Goal: Task Accomplishment & Management: Use online tool/utility

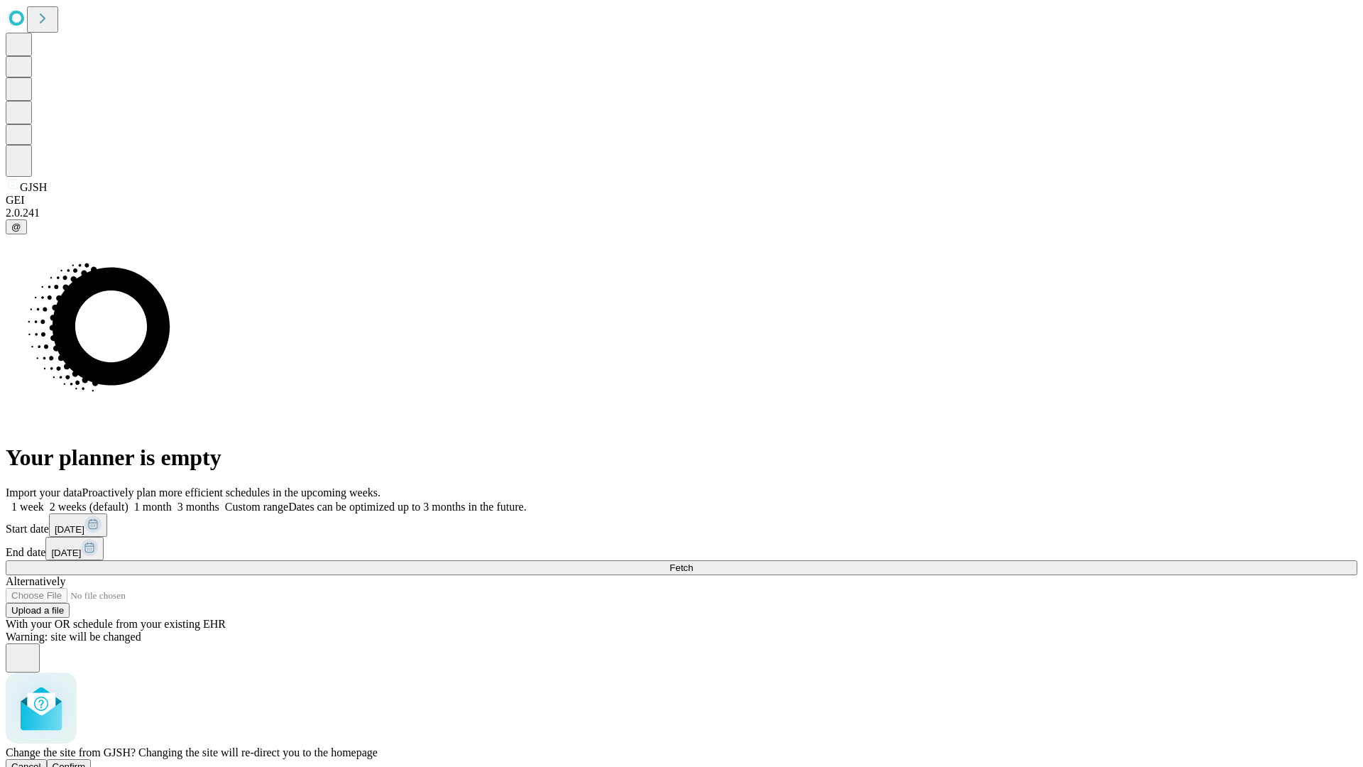
click at [86, 761] on span "Confirm" at bounding box center [69, 766] width 33 height 11
click at [44, 501] on label "1 week" at bounding box center [25, 507] width 38 height 12
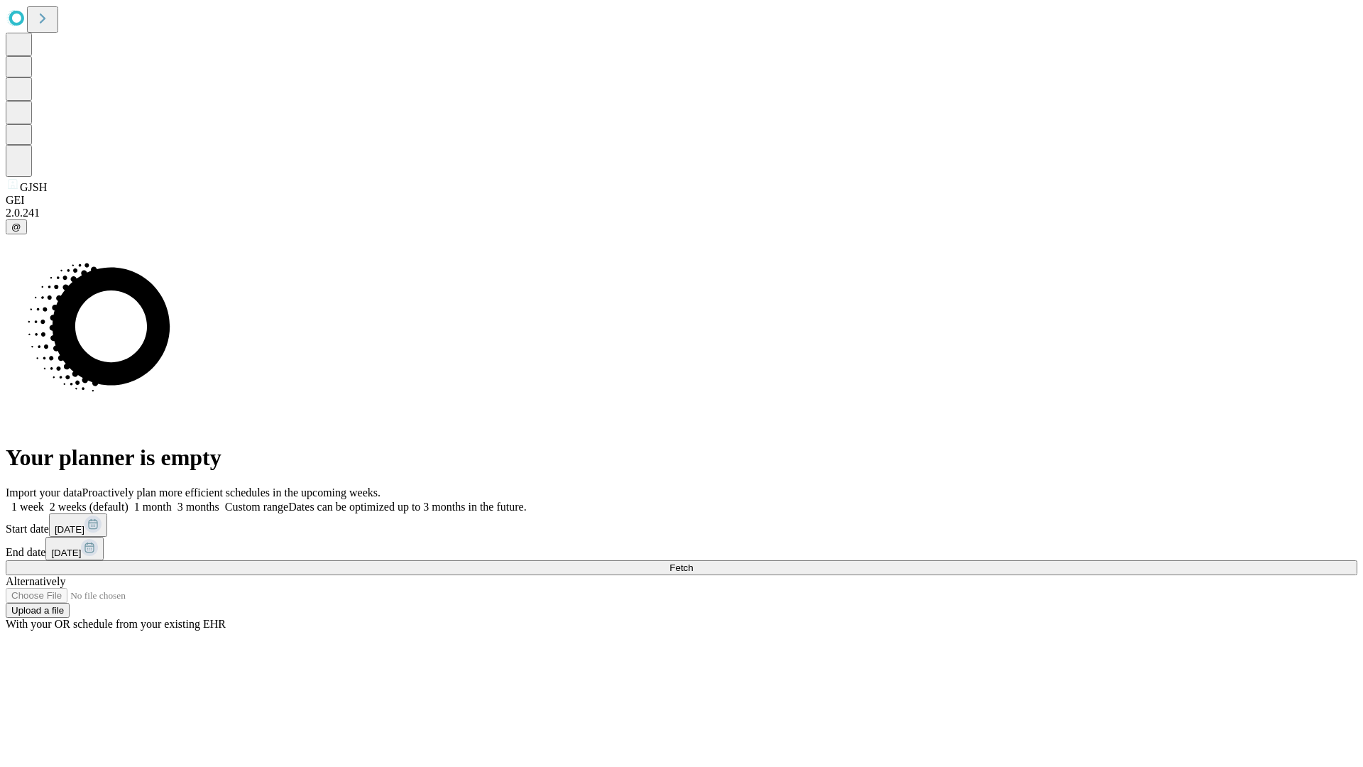
click at [693, 562] on span "Fetch" at bounding box center [681, 567] width 23 height 11
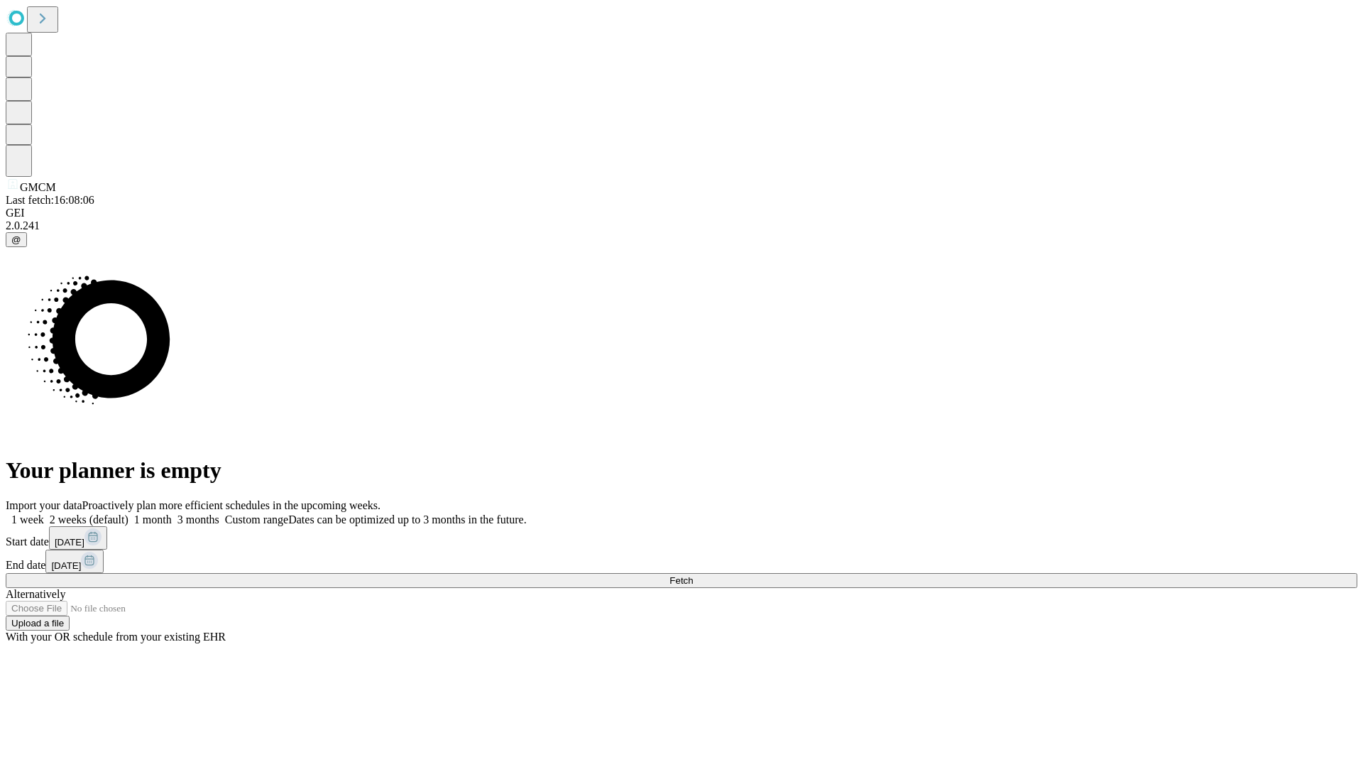
click at [44, 513] on label "1 week" at bounding box center [25, 519] width 38 height 12
click at [693, 575] on span "Fetch" at bounding box center [681, 580] width 23 height 11
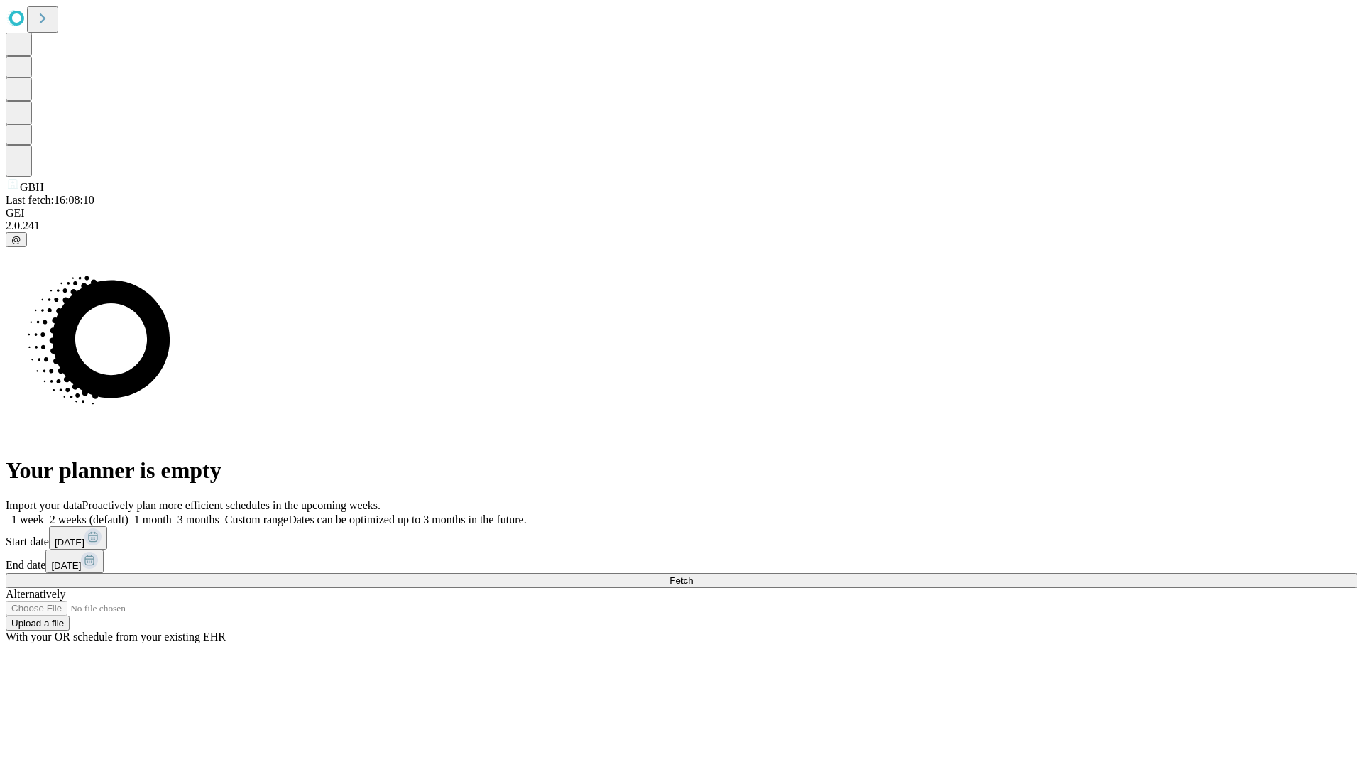
click at [44, 513] on label "1 week" at bounding box center [25, 519] width 38 height 12
click at [693, 575] on span "Fetch" at bounding box center [681, 580] width 23 height 11
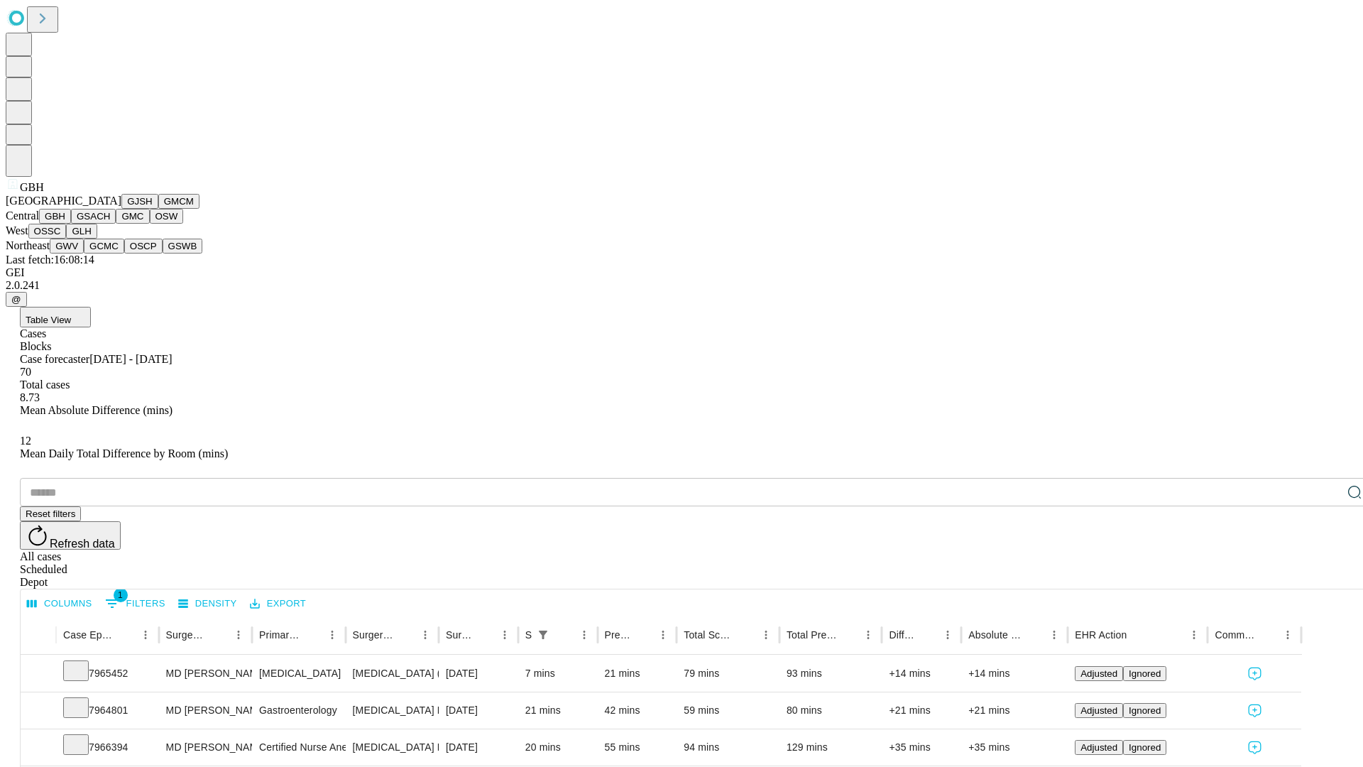
click at [110, 224] on button "GSACH" at bounding box center [93, 216] width 45 height 15
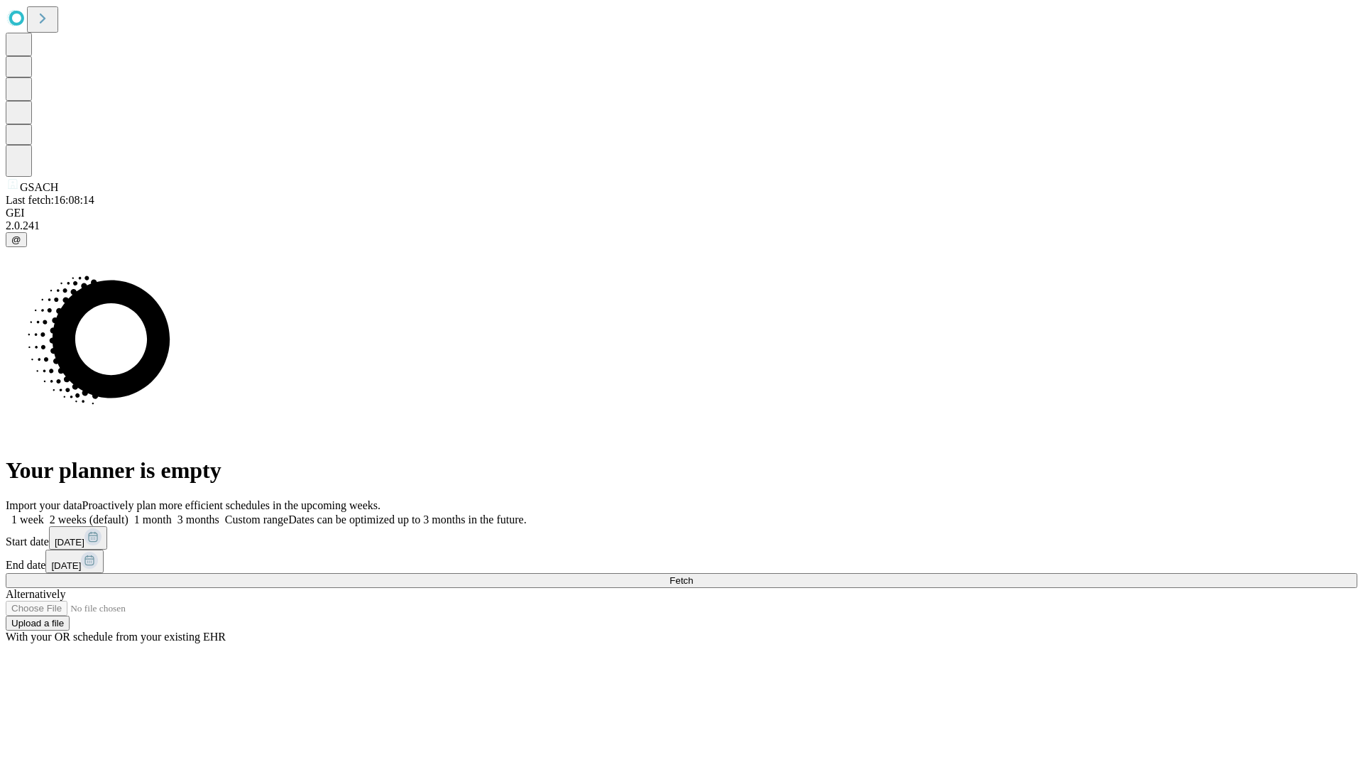
click at [44, 513] on label "1 week" at bounding box center [25, 519] width 38 height 12
click at [693, 575] on span "Fetch" at bounding box center [681, 580] width 23 height 11
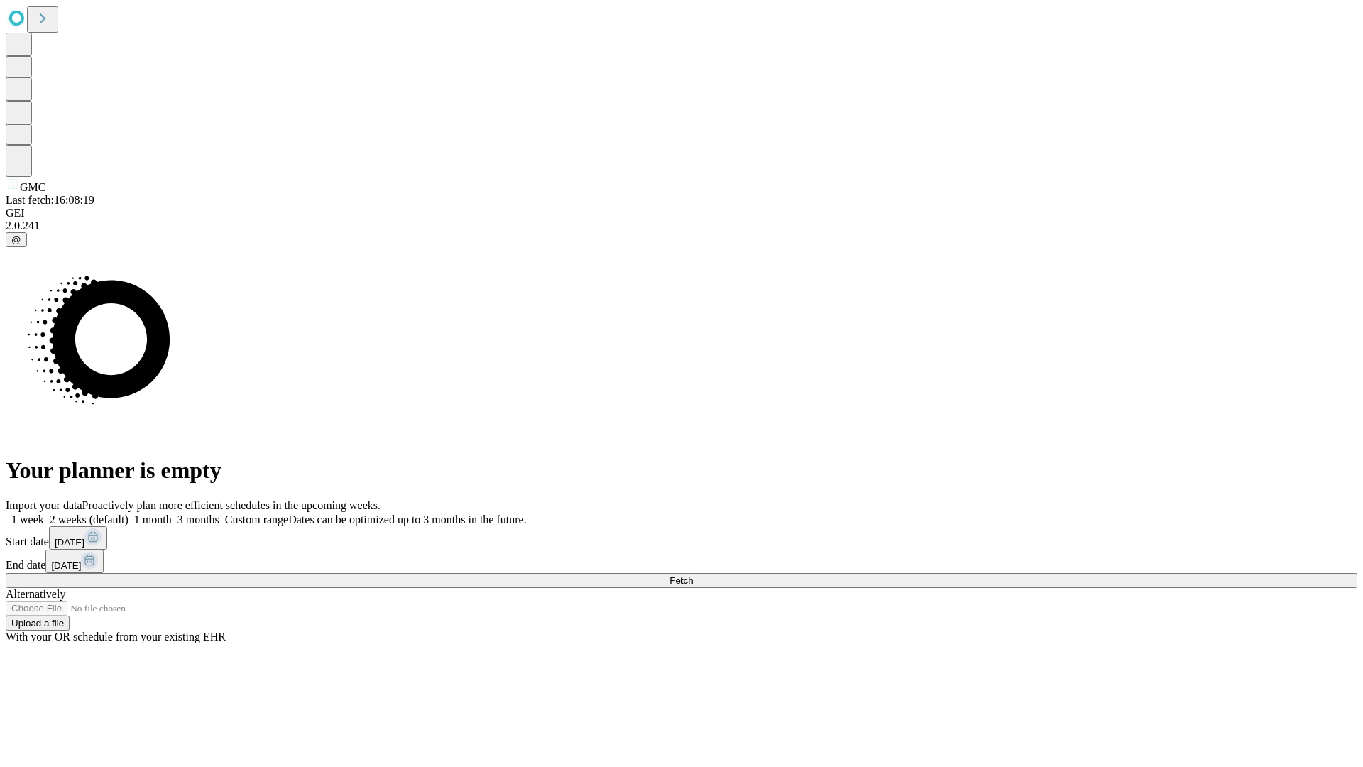
click at [44, 513] on label "1 week" at bounding box center [25, 519] width 38 height 12
click at [693, 575] on span "Fetch" at bounding box center [681, 580] width 23 height 11
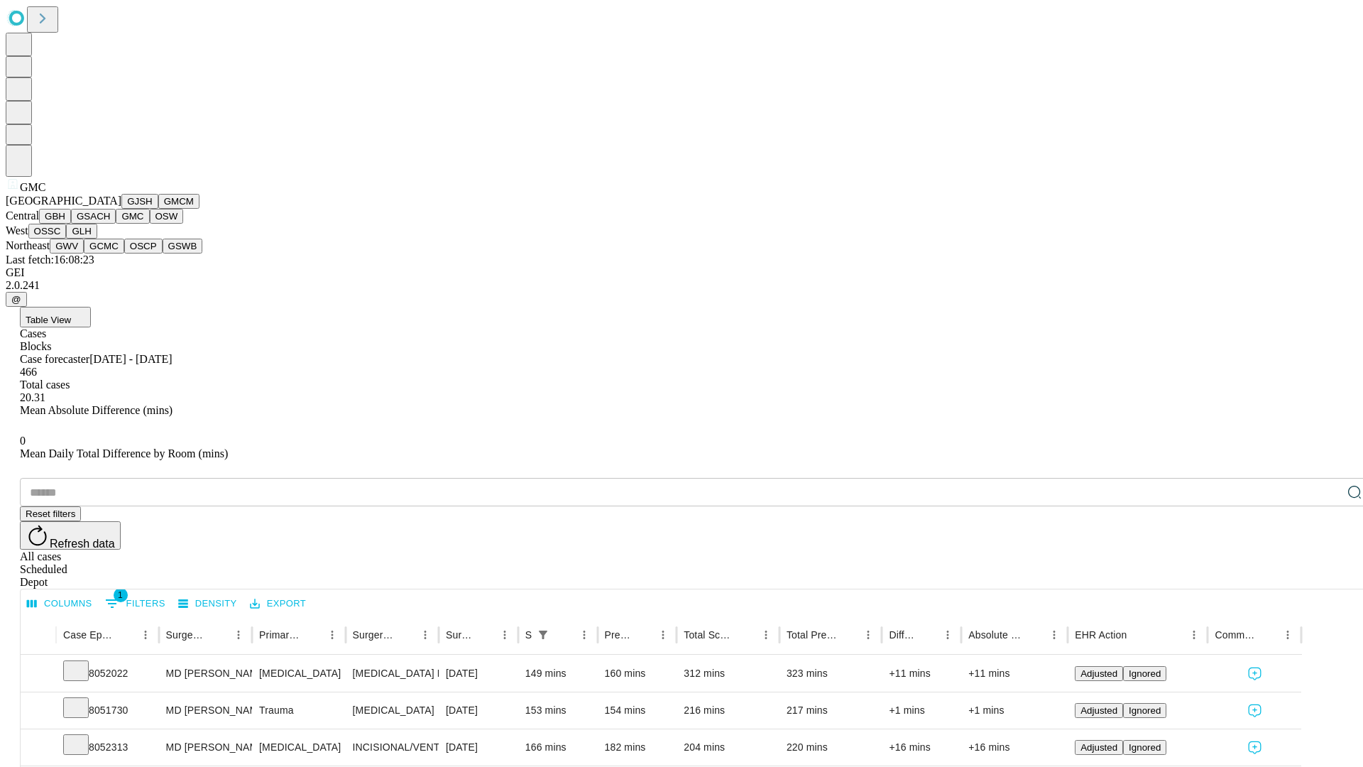
click at [150, 224] on button "OSW" at bounding box center [167, 216] width 34 height 15
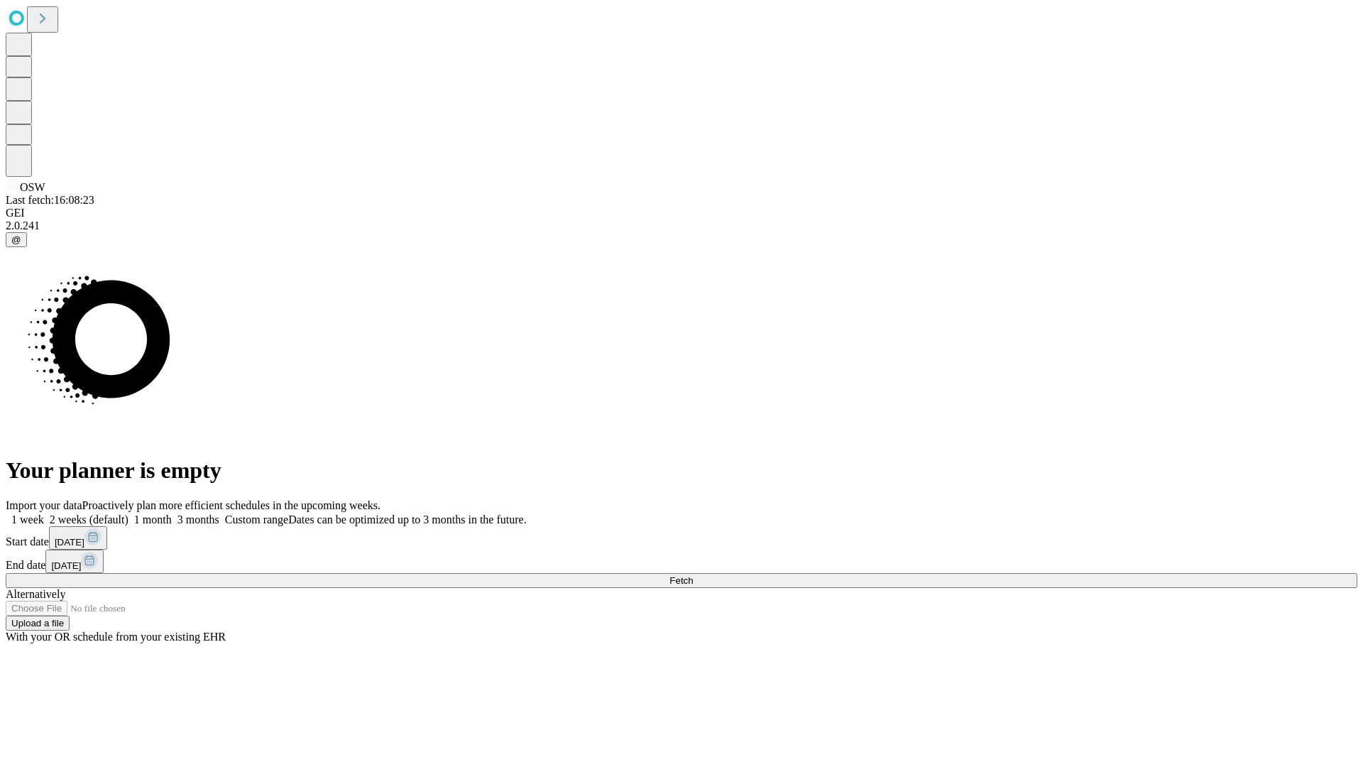
click at [44, 513] on label "1 week" at bounding box center [25, 519] width 38 height 12
click at [693, 575] on span "Fetch" at bounding box center [681, 580] width 23 height 11
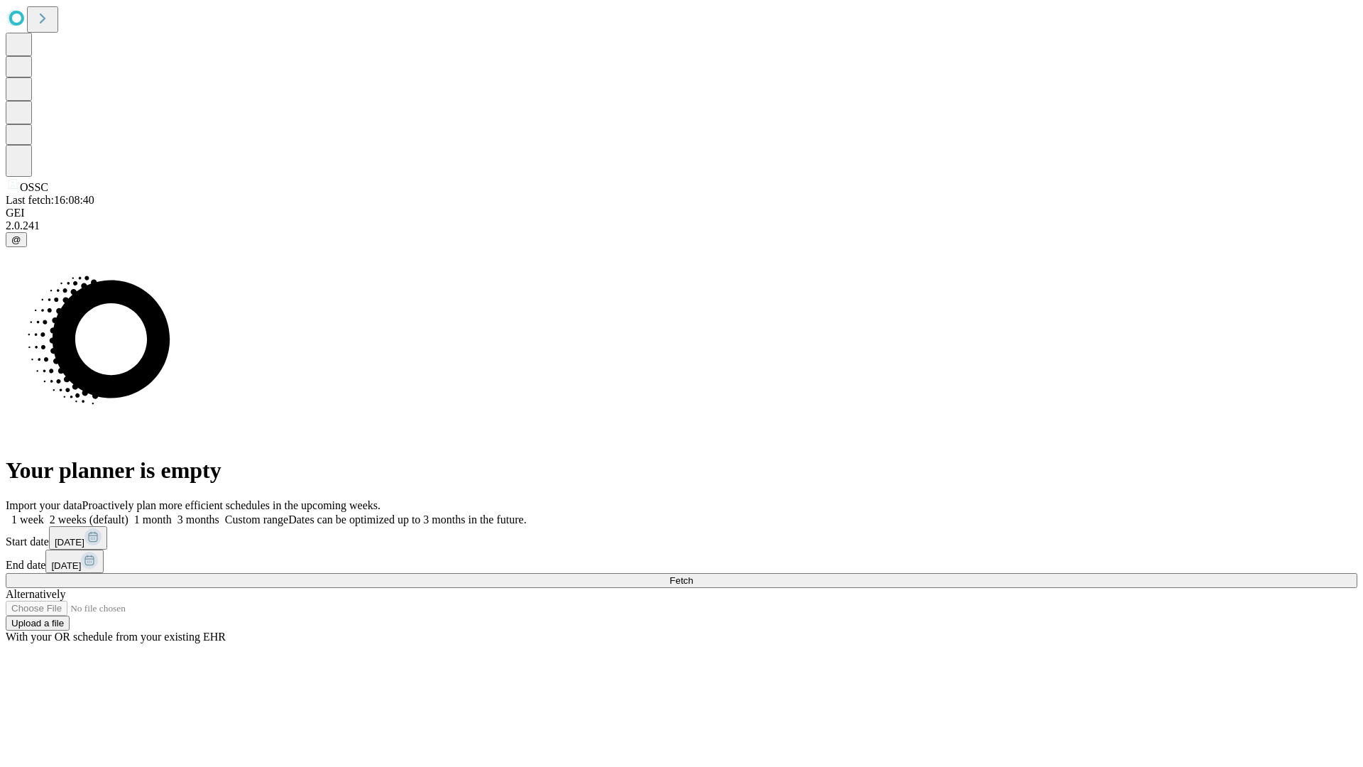
click at [44, 513] on label "1 week" at bounding box center [25, 519] width 38 height 12
click at [693, 575] on span "Fetch" at bounding box center [681, 580] width 23 height 11
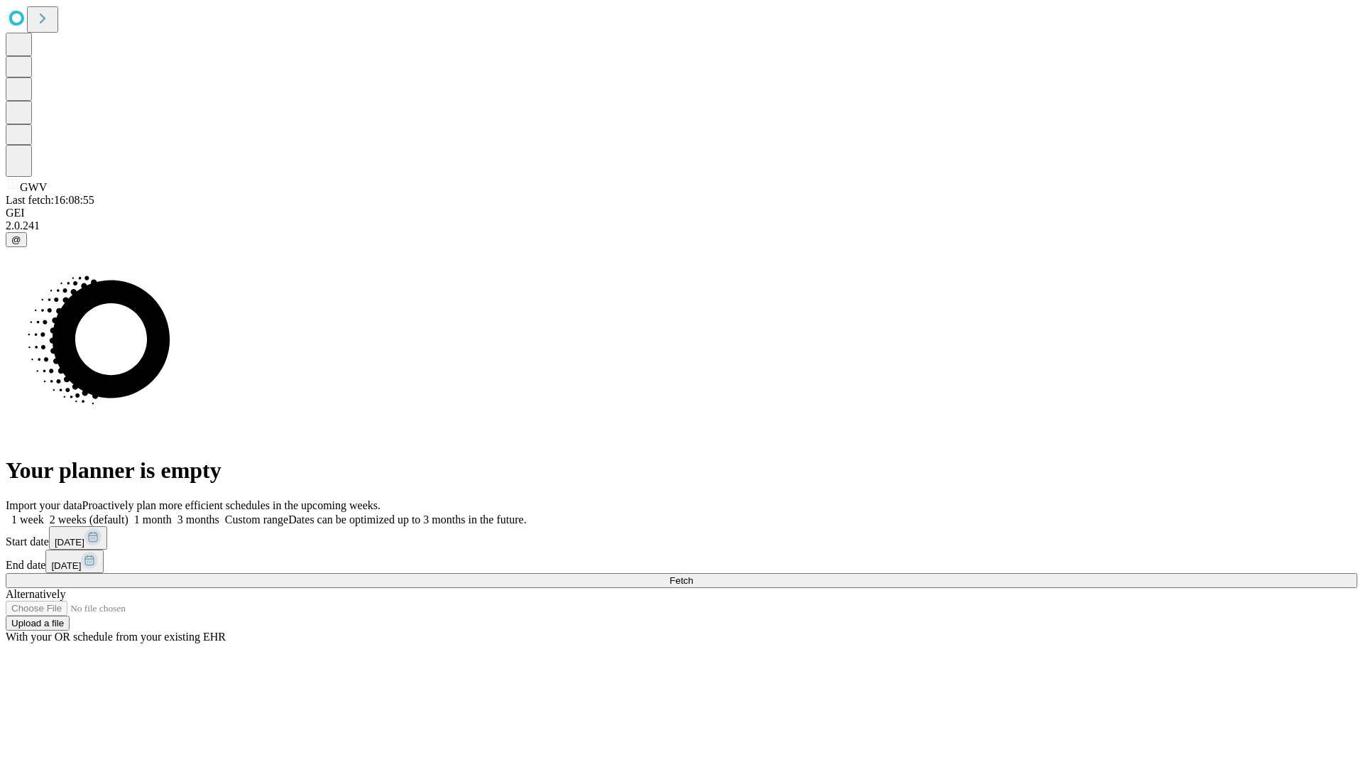
click at [44, 513] on label "1 week" at bounding box center [25, 519] width 38 height 12
click at [693, 575] on span "Fetch" at bounding box center [681, 580] width 23 height 11
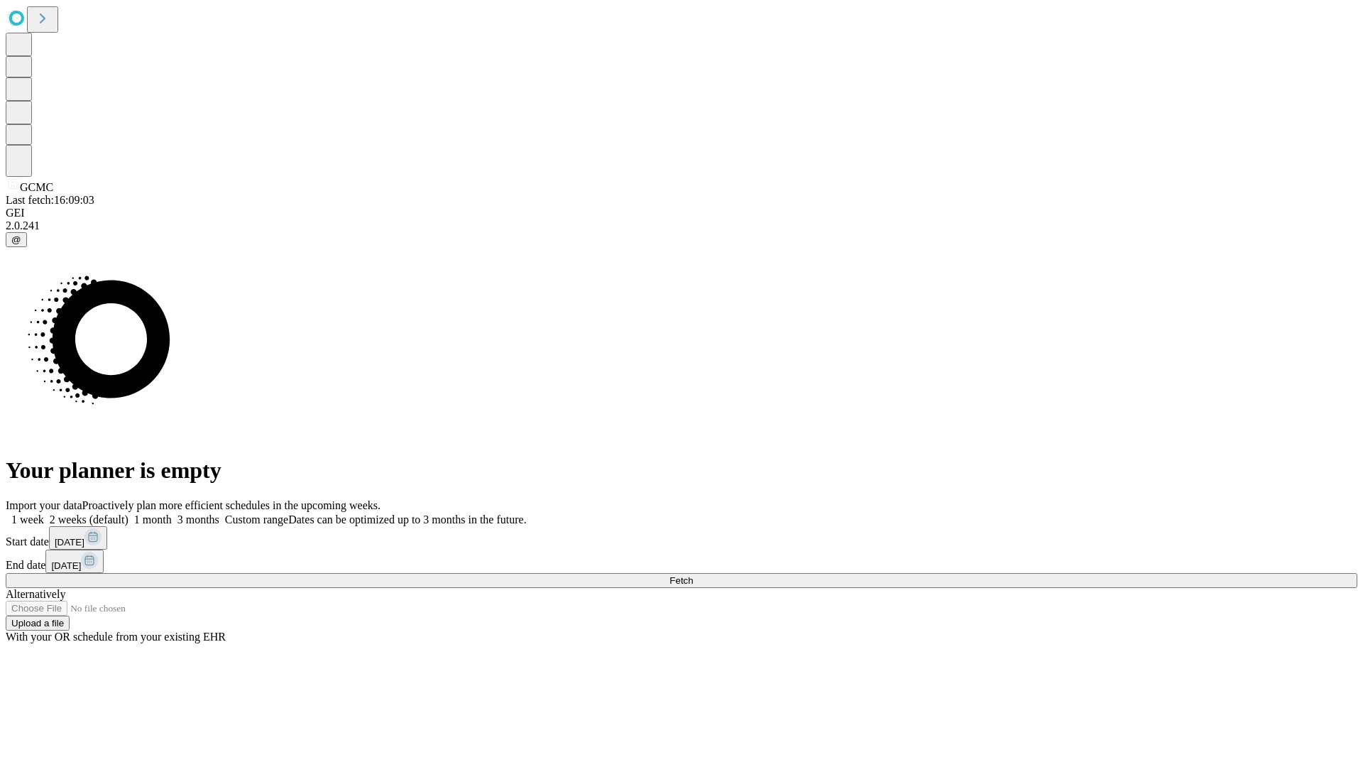
click at [44, 513] on label "1 week" at bounding box center [25, 519] width 38 height 12
click at [693, 575] on span "Fetch" at bounding box center [681, 580] width 23 height 11
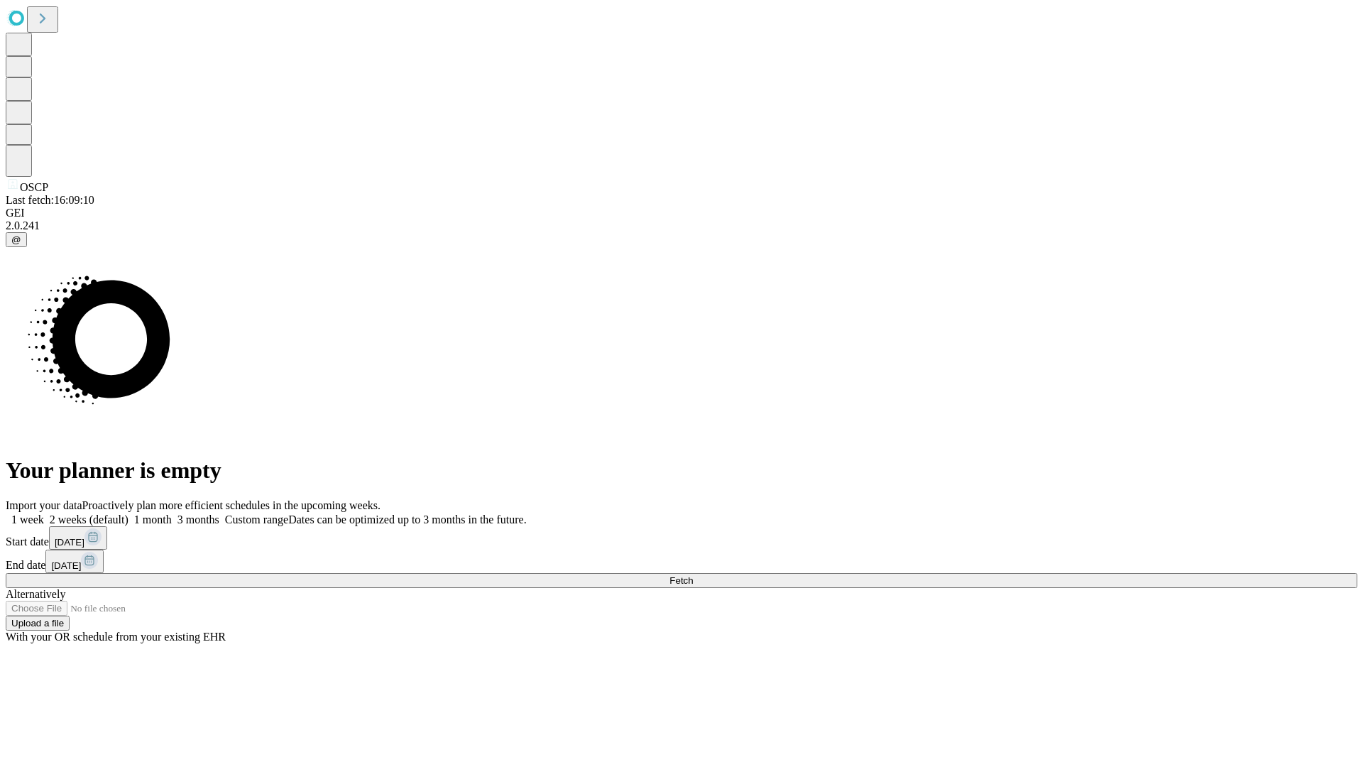
click at [44, 513] on label "1 week" at bounding box center [25, 519] width 38 height 12
click at [693, 575] on span "Fetch" at bounding box center [681, 580] width 23 height 11
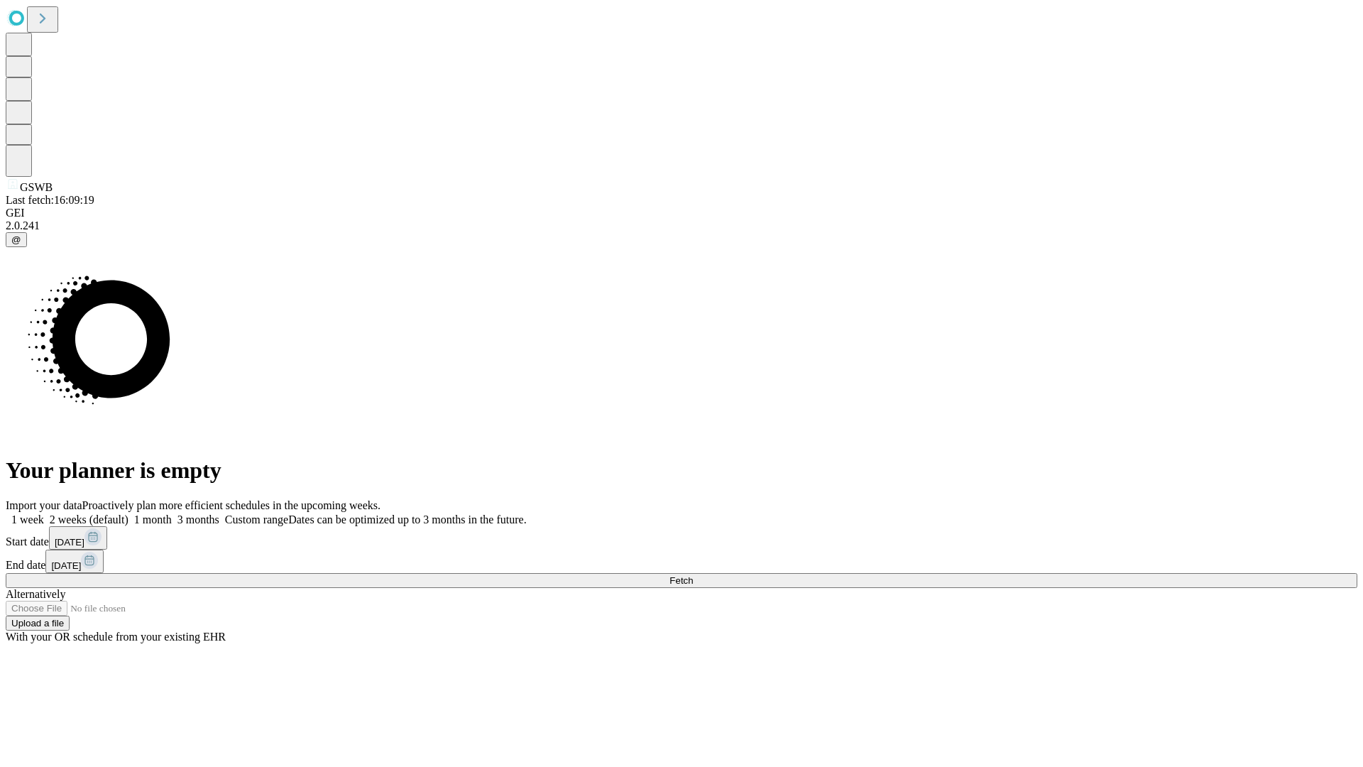
click at [693, 575] on span "Fetch" at bounding box center [681, 580] width 23 height 11
